Goal: Check status: Check status

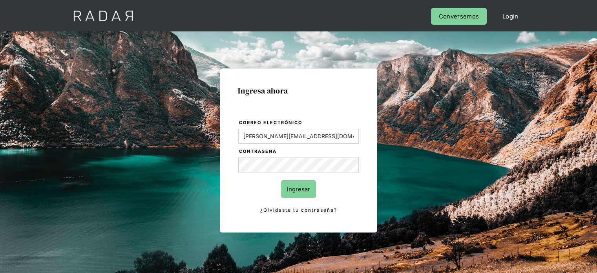
click at [310, 196] on input "Ingresar" at bounding box center [298, 189] width 35 height 18
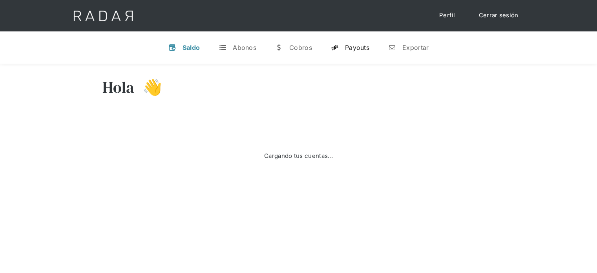
click at [361, 50] on div "Payouts" at bounding box center [357, 48] width 24 height 8
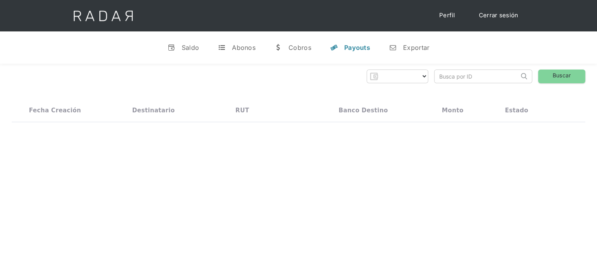
click at [447, 80] on input "search" at bounding box center [477, 76] width 84 height 13
select select "prontopaga"
paste input "6cfa22bf-1eb0-46b9-8141-7f8c4e849399"
drag, startPoint x: 446, startPoint y: 77, endPoint x: 430, endPoint y: 80, distance: 16.7
click at [430, 80] on div "Prontopaga Prontopaga 2 Thank you! Your submission has been received! Oops! Som…" at bounding box center [299, 76] width 574 height 14
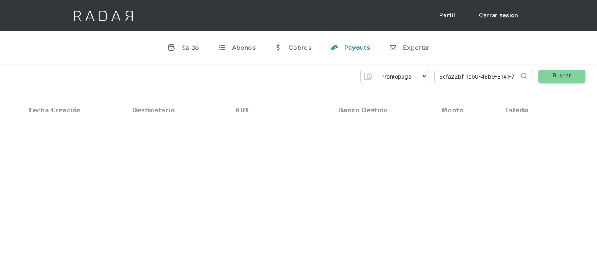
click at [440, 76] on input "6cfa22bf-1eb0-46b9-8141-7f8c4e849399" at bounding box center [477, 76] width 84 height 13
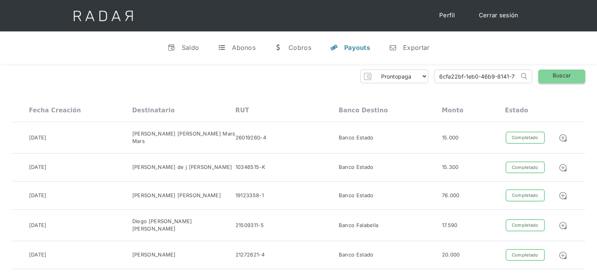
type input "6cfa22bf-1eb0-46b9-8141-7f8c4e849399"
click at [543, 79] on link "Buscar" at bounding box center [561, 76] width 47 height 14
